Goal: Task Accomplishment & Management: Use online tool/utility

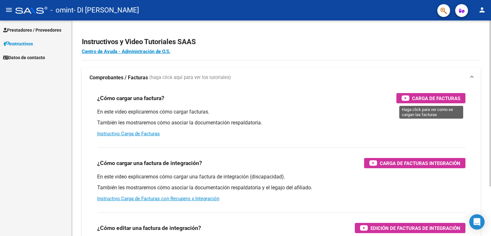
click at [434, 97] on span "Carga de Facturas" at bounding box center [436, 98] width 48 height 8
click at [432, 96] on span "Carga de Facturas" at bounding box center [436, 98] width 48 height 8
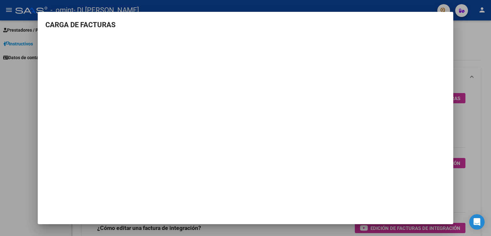
click at [105, 194] on mat-dialog-container "CARGA DE FACTURAS" at bounding box center [246, 118] width 416 height 212
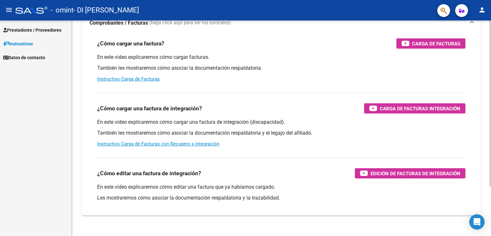
scroll to position [65, 0]
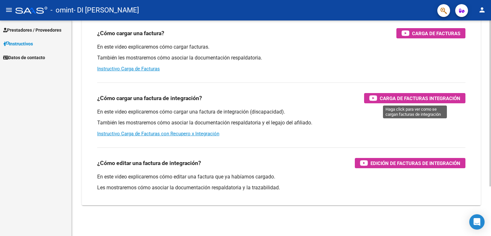
click at [432, 96] on span "Carga de Facturas Integración" at bounding box center [420, 98] width 81 height 8
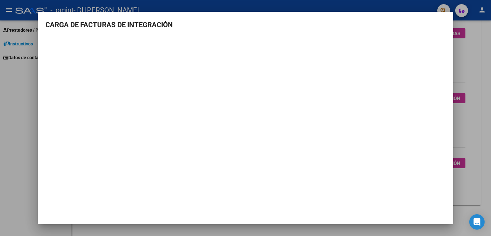
click at [188, 25] on h3 "CARGA DE FACTURAS DE INTEGRACIÓN" at bounding box center [245, 24] width 400 height 11
click at [65, 194] on mat-dialog-container "CARGA DE FACTURAS DE INTEGRACIÓN" at bounding box center [246, 118] width 416 height 212
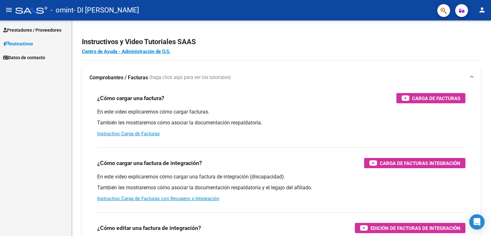
click at [27, 29] on span "Prestadores / Proveedores" at bounding box center [32, 30] width 58 height 7
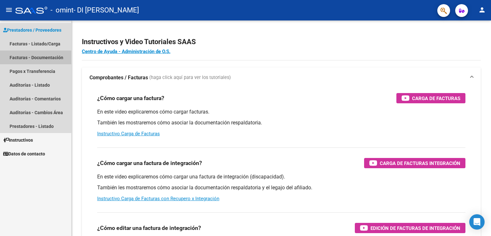
click at [29, 58] on link "Facturas - Documentación" at bounding box center [35, 58] width 71 height 14
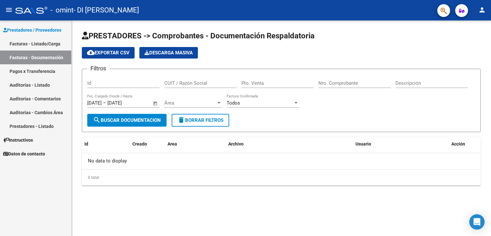
click at [30, 43] on link "Facturas - Listado/Carga" at bounding box center [35, 44] width 71 height 14
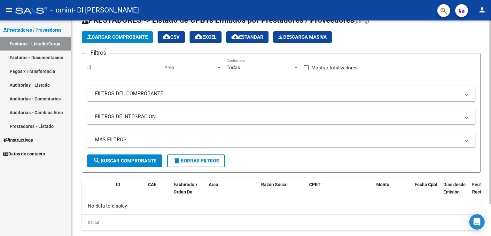
scroll to position [37, 0]
